Goal: Check status: Check status

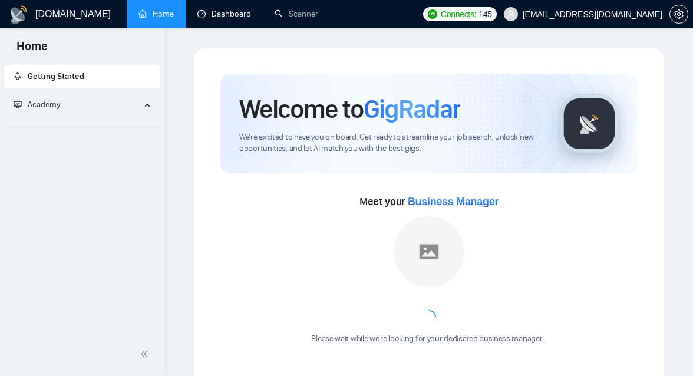
click at [213, 12] on link "Dashboard" at bounding box center [224, 14] width 54 height 10
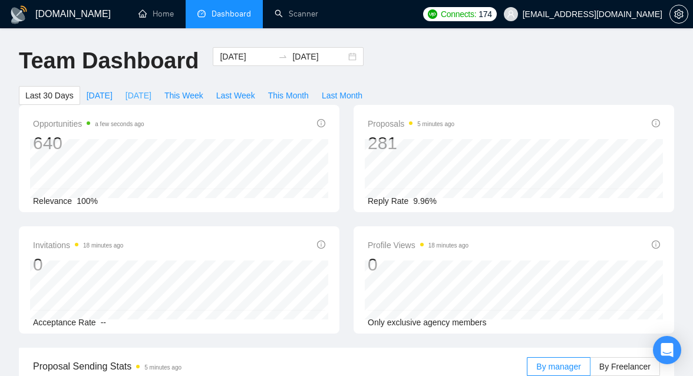
click at [138, 90] on span "[DATE]" at bounding box center [139, 95] width 26 height 13
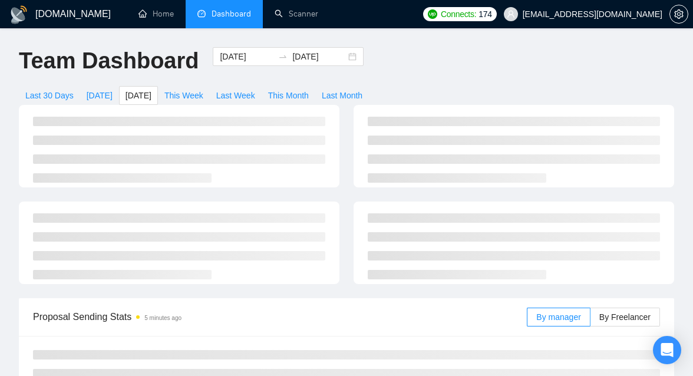
type input "[DATE]"
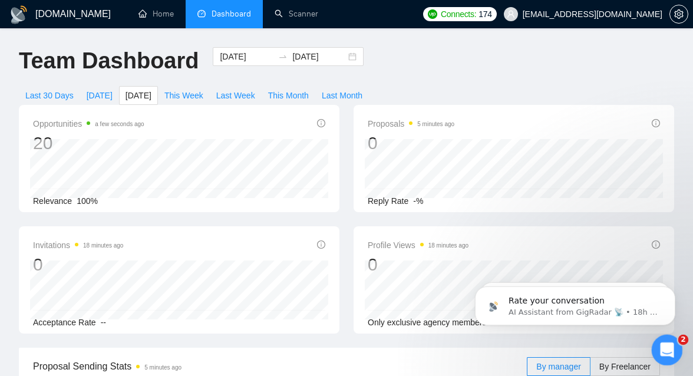
click at [668, 349] on icon "Open Intercom Messenger" at bounding box center [665, 348] width 19 height 19
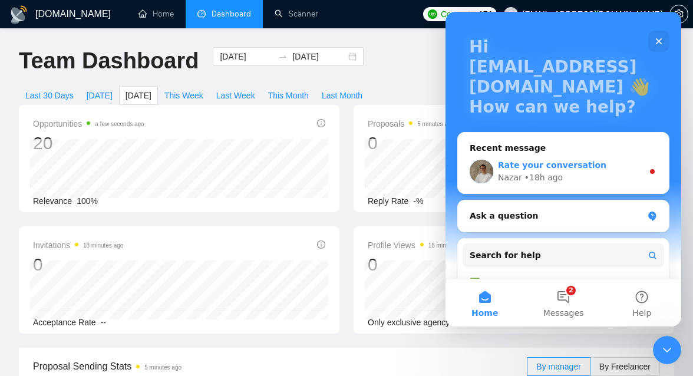
scroll to position [66, 0]
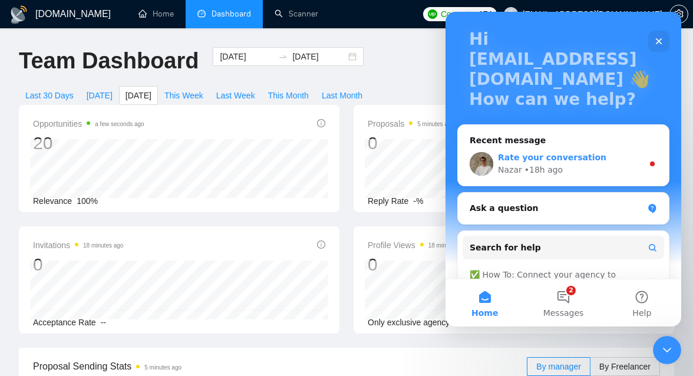
click at [581, 170] on div "Nazar • 18h ago" at bounding box center [570, 170] width 145 height 12
